Goal: Information Seeking & Learning: Learn about a topic

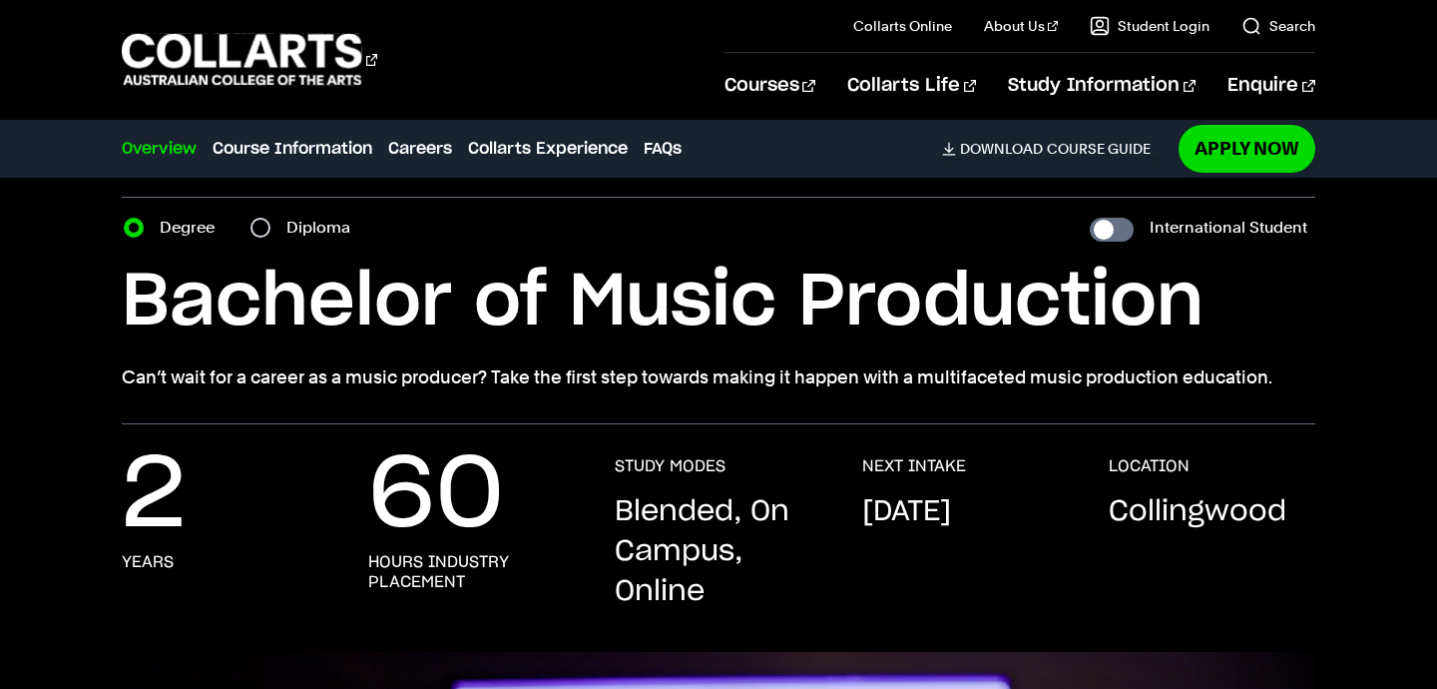
scroll to position [65, 0]
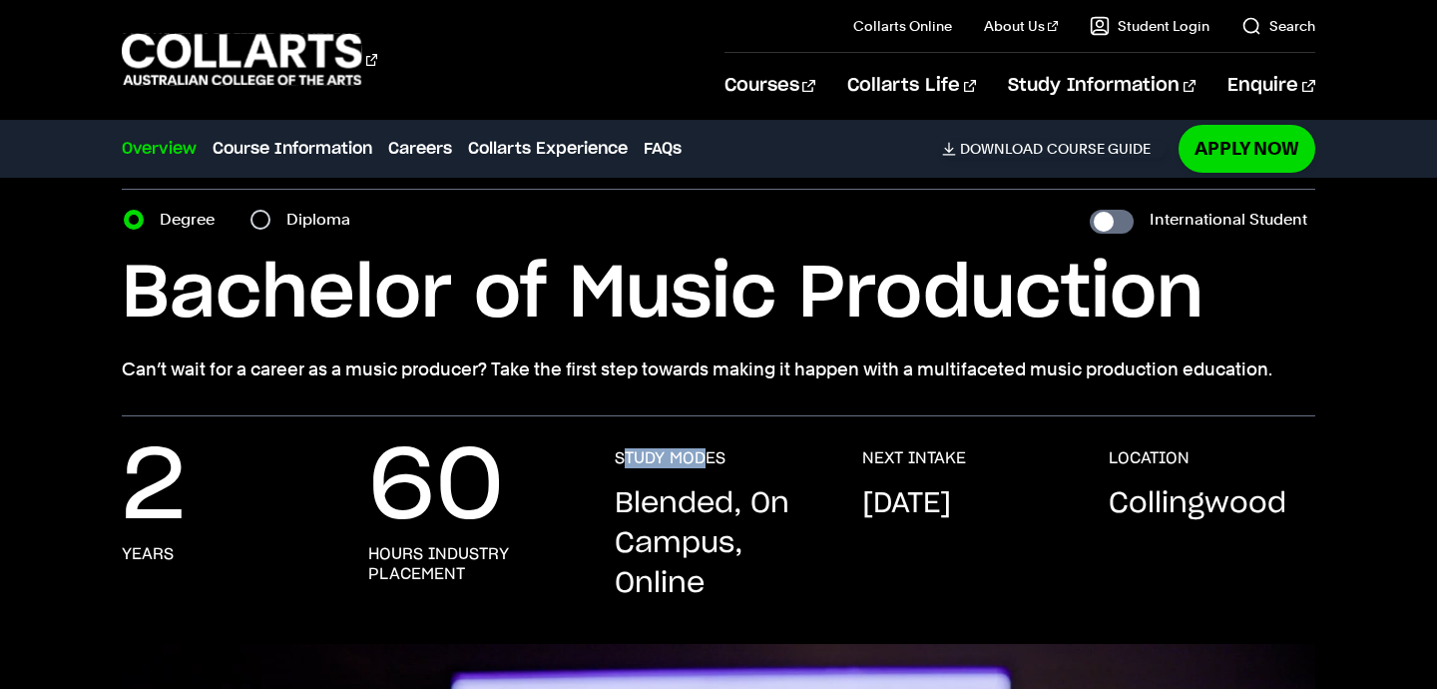
drag, startPoint x: 627, startPoint y: 461, endPoint x: 693, endPoint y: 459, distance: 65.9
click at [703, 465] on h3 "STUDY MODES" at bounding box center [670, 458] width 111 height 20
click at [693, 459] on h3 "STUDY MODES" at bounding box center [670, 458] width 111 height 20
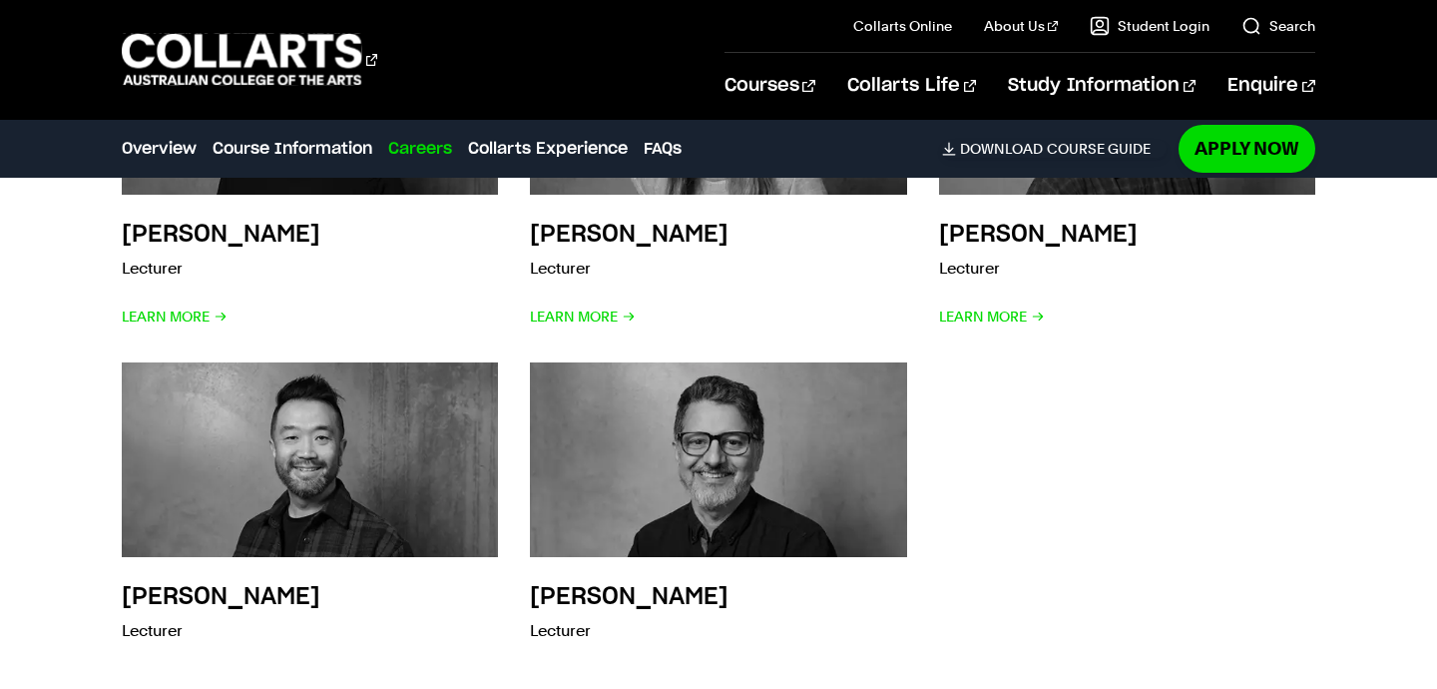
scroll to position [4964, 0]
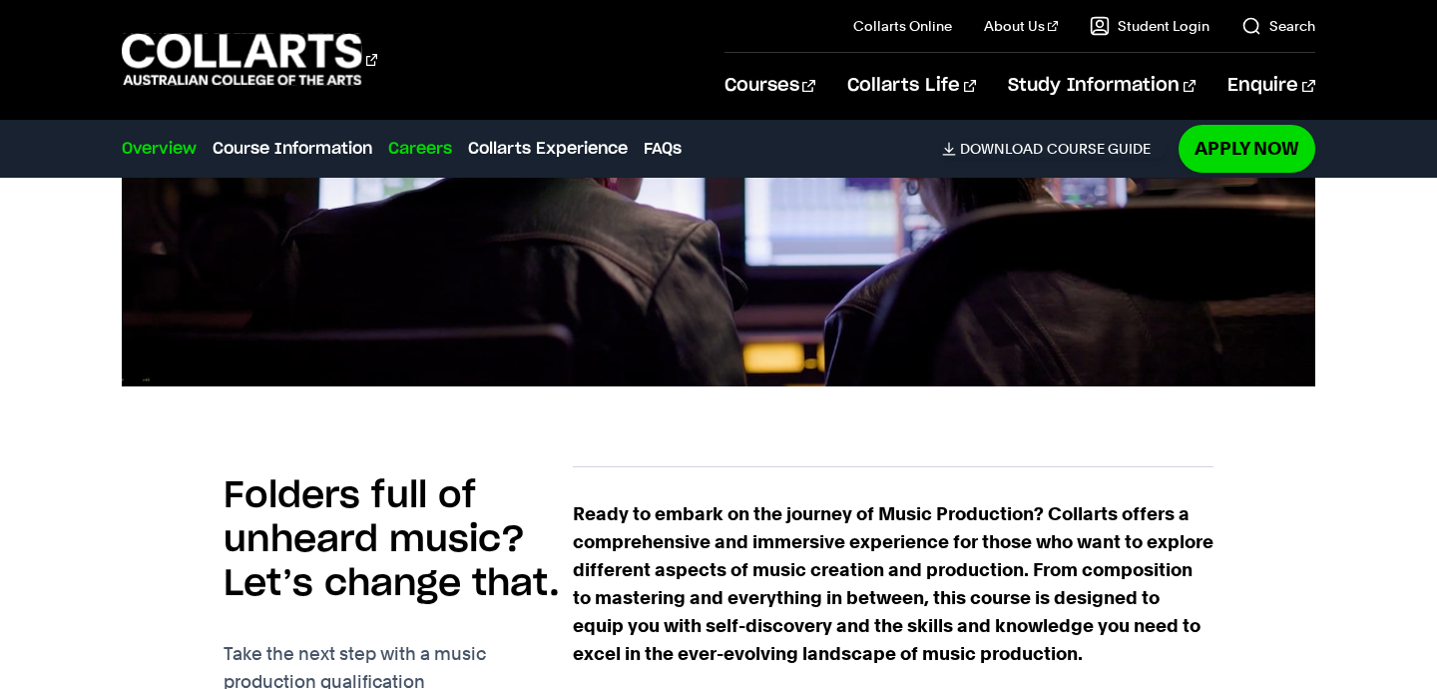
click at [427, 149] on link "Careers" at bounding box center [420, 149] width 64 height 24
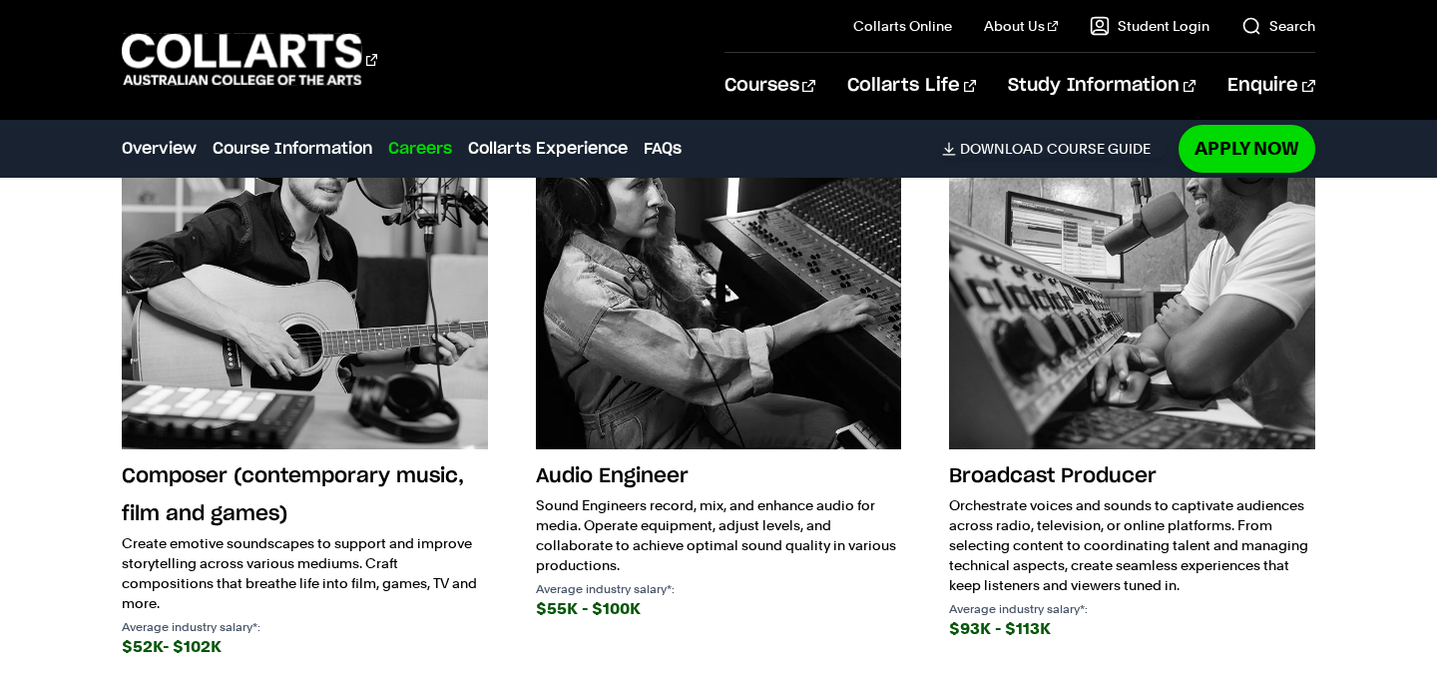
scroll to position [3696, 0]
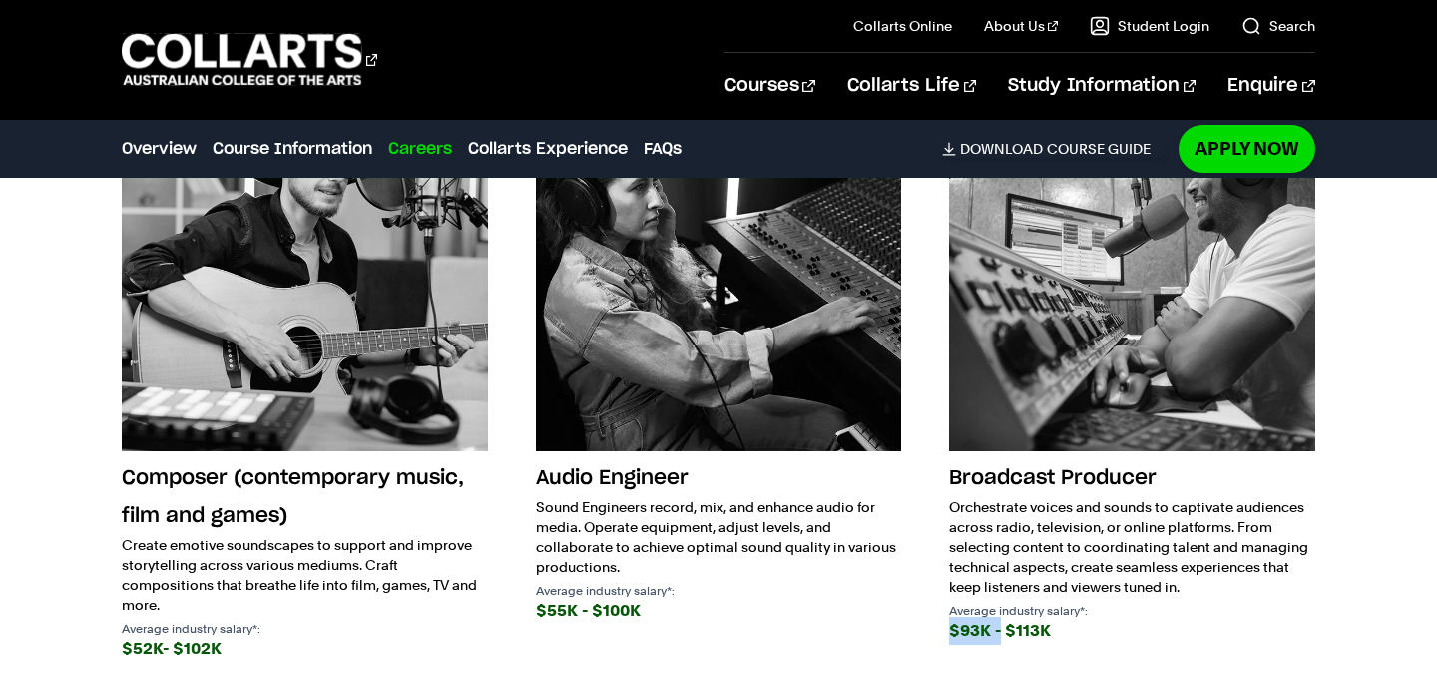
drag, startPoint x: 932, startPoint y: 627, endPoint x: 1016, endPoint y: 633, distance: 84.0
click at [1016, 633] on div "Composer (contemporary music, film and games) Create emotive soundscapes to sup…" at bounding box center [718, 393] width 1193 height 617
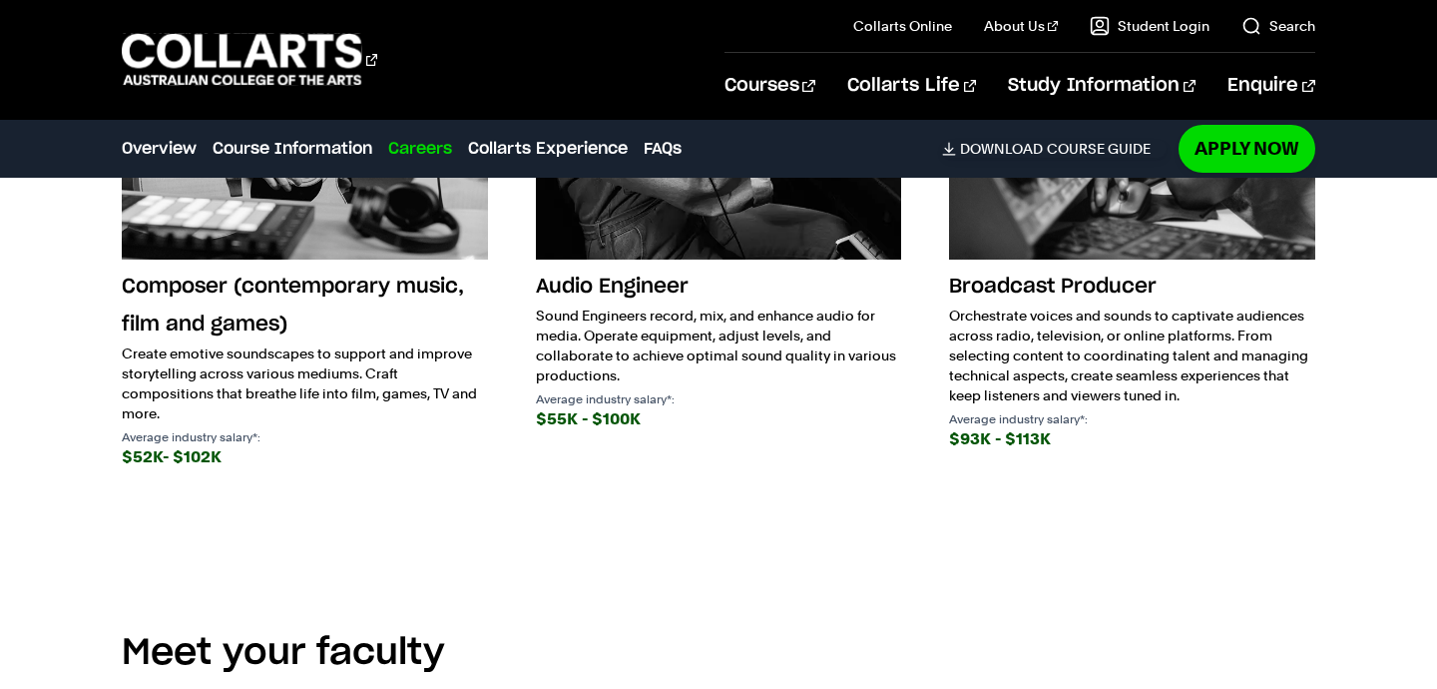
click at [953, 631] on h2 "Meet your faculty" at bounding box center [718, 653] width 1193 height 44
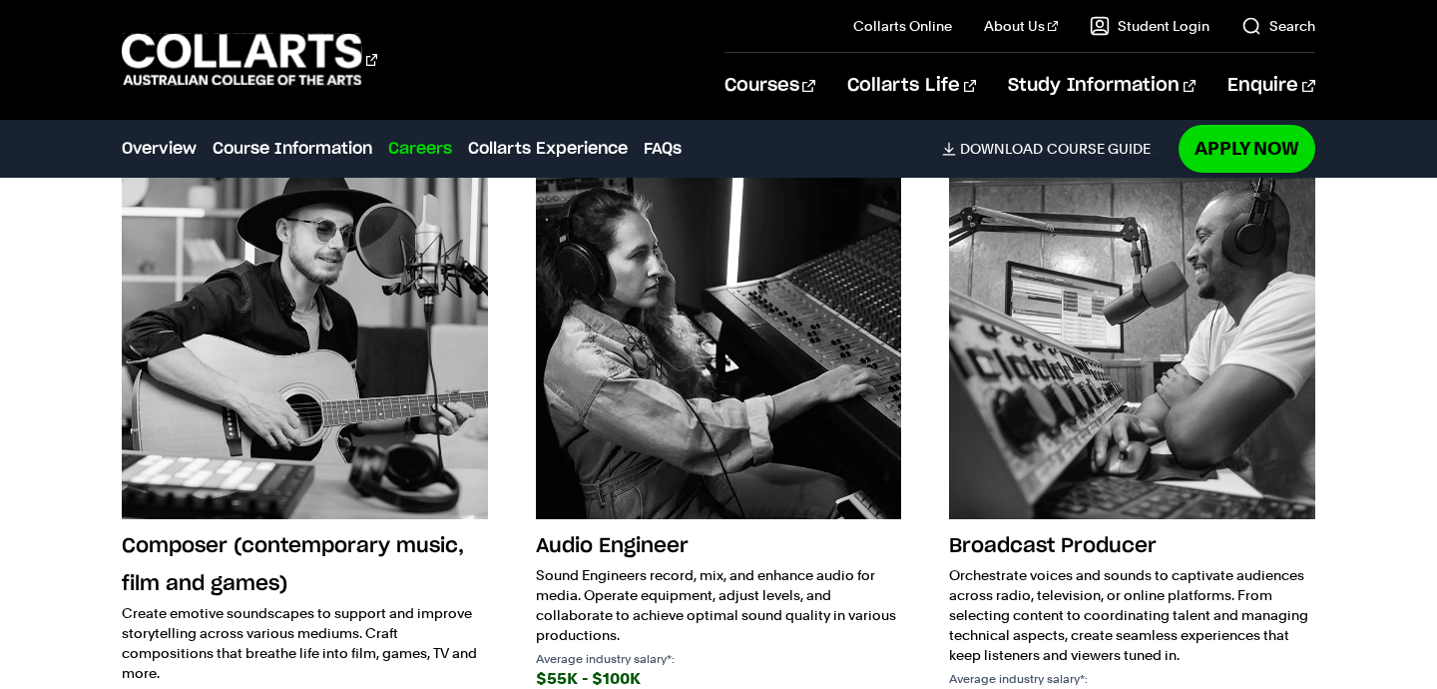
scroll to position [3618, 0]
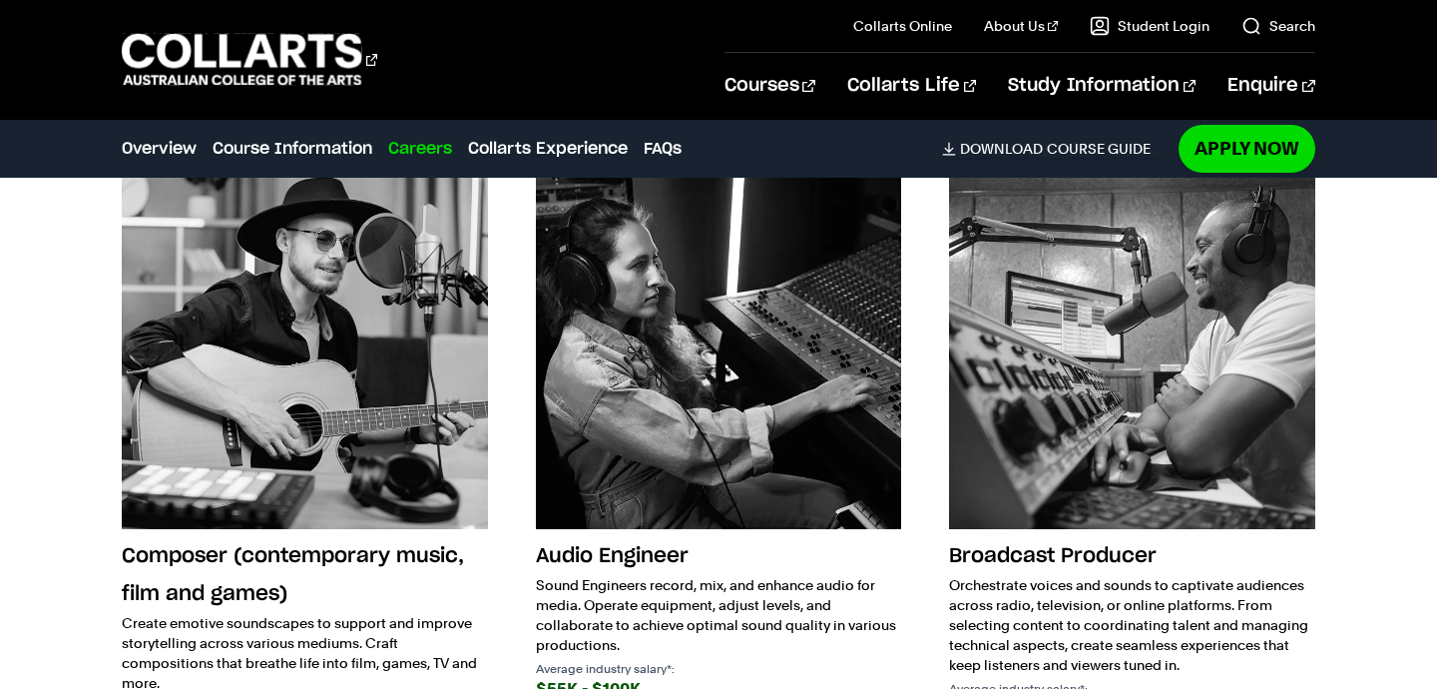
click at [755, 267] on img at bounding box center [718, 345] width 365 height 365
click at [597, 552] on h3 "Audio Engineer" at bounding box center [718, 556] width 365 height 38
drag, startPoint x: 617, startPoint y: 552, endPoint x: 654, endPoint y: 552, distance: 36.9
click at [654, 552] on h3 "Audio Engineer" at bounding box center [718, 556] width 365 height 38
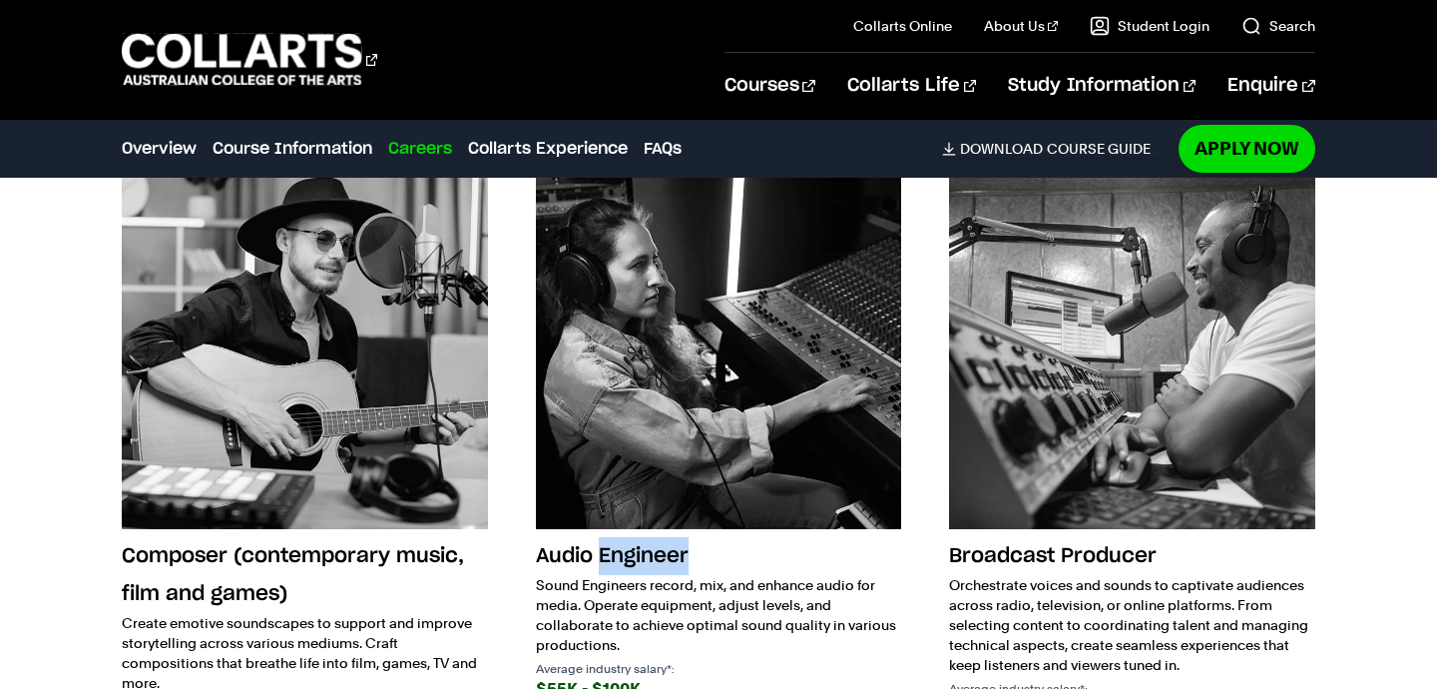
click at [654, 552] on h3 "Audio Engineer" at bounding box center [718, 556] width 365 height 38
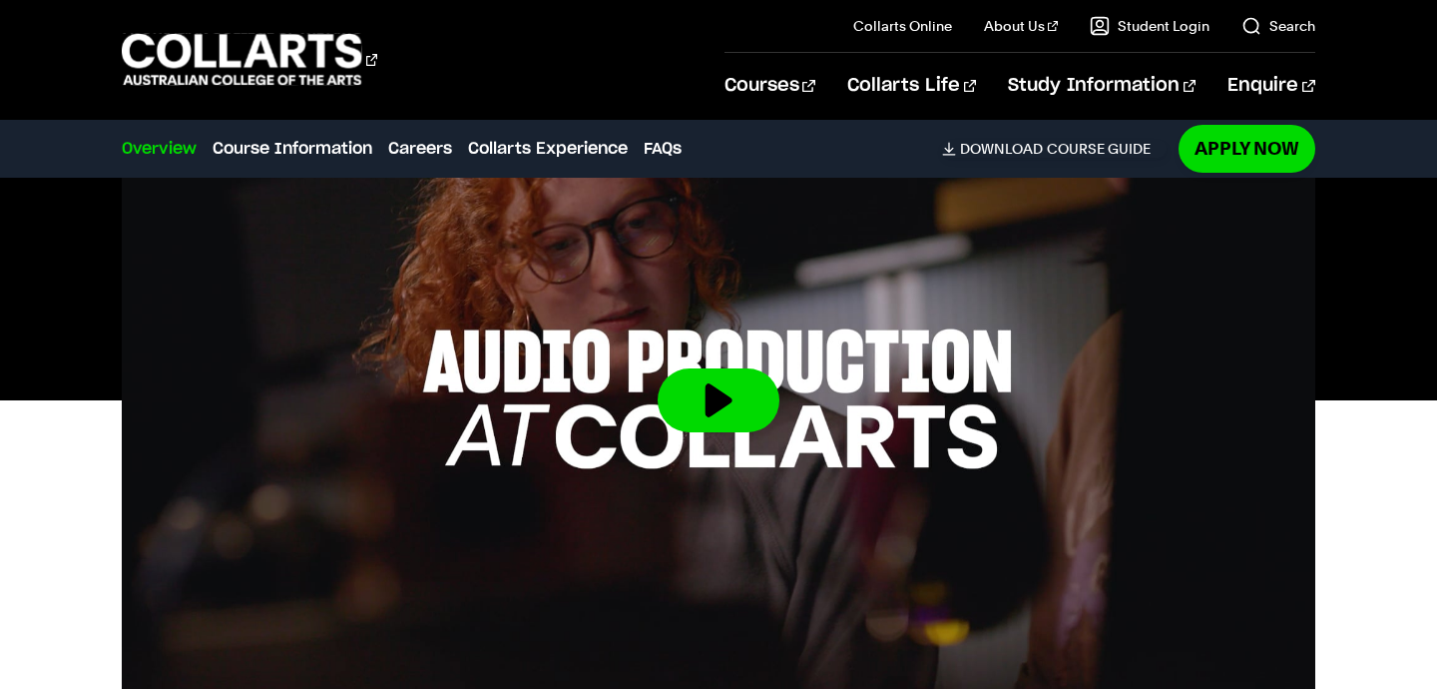
scroll to position [814, 0]
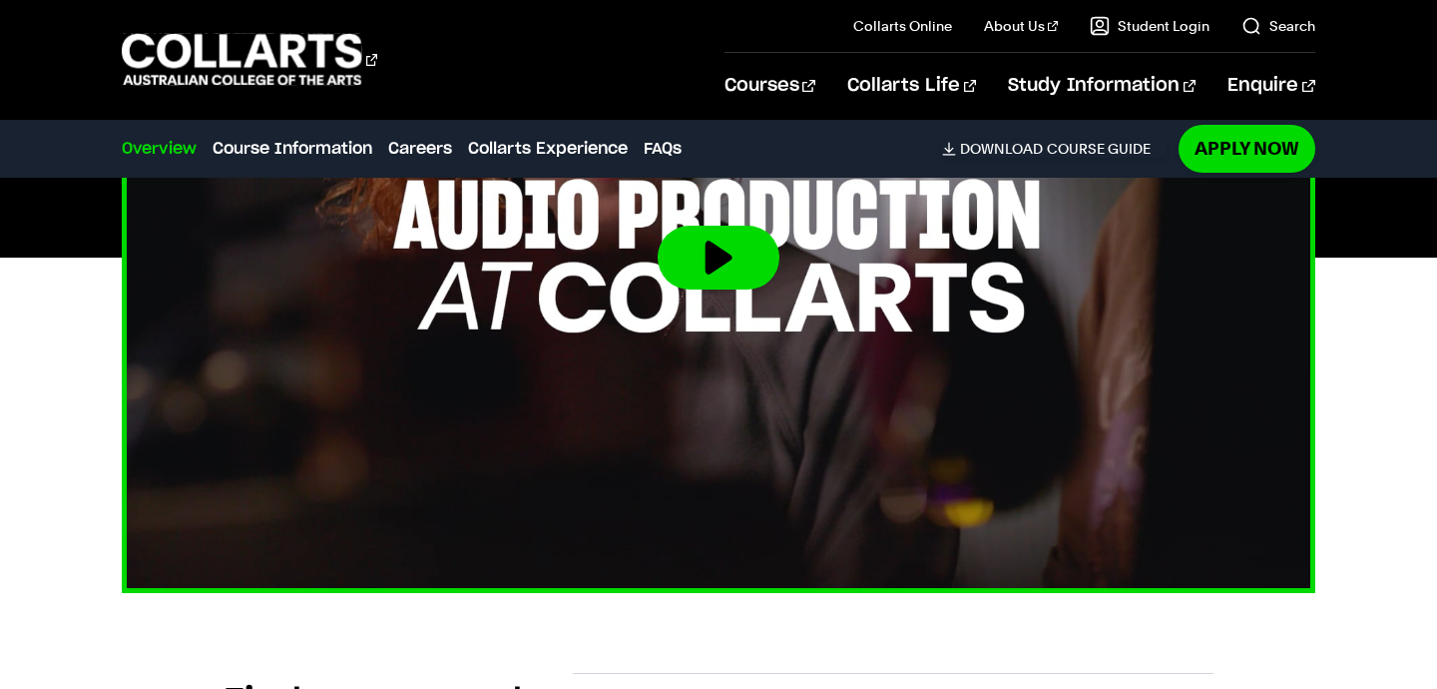
click at [639, 313] on img at bounding box center [719, 257] width 1312 height 739
click at [732, 237] on button at bounding box center [719, 258] width 122 height 64
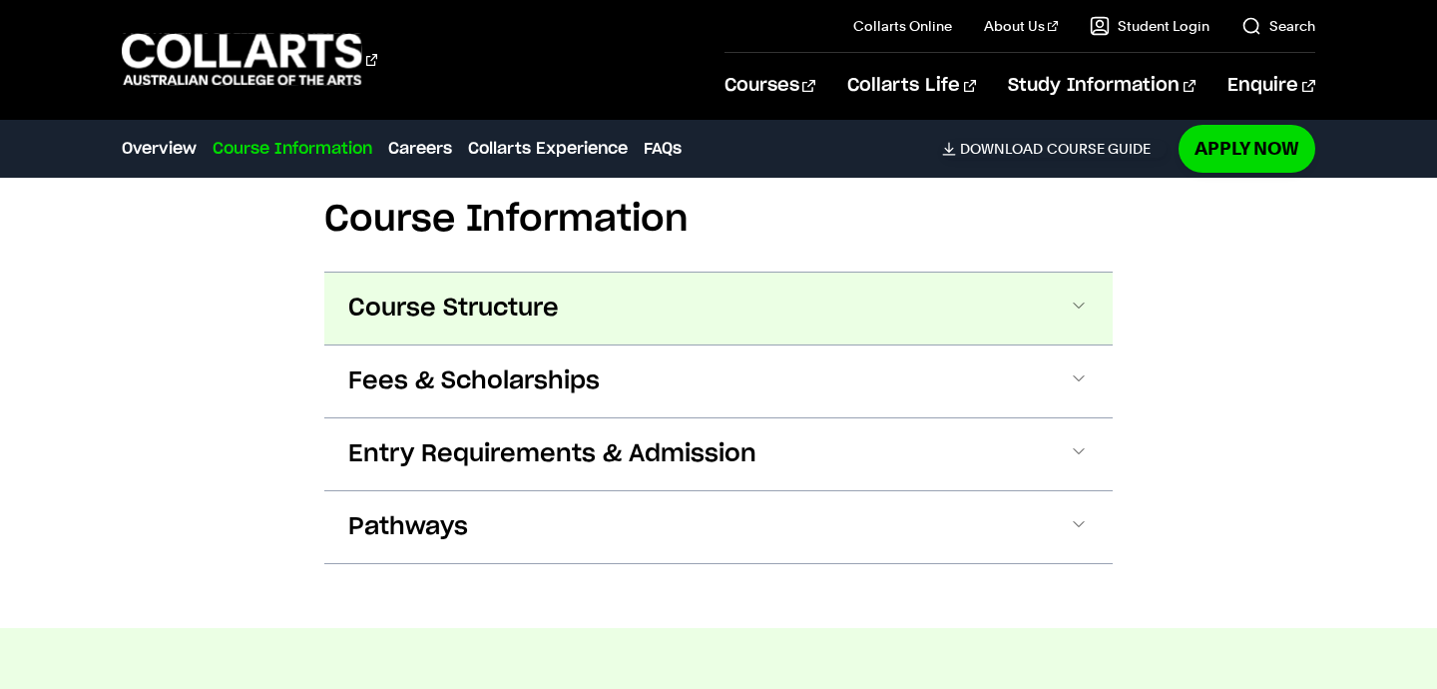
scroll to position [2046, 0]
